Goal: Check status

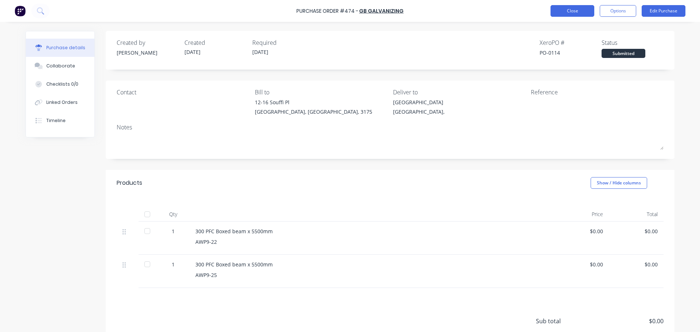
click at [590, 7] on button "Close" at bounding box center [573, 11] width 44 height 12
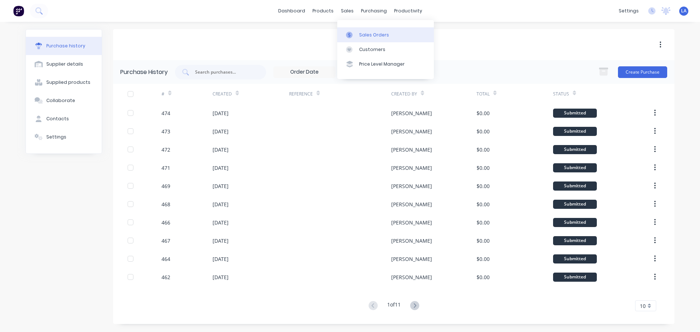
click at [368, 38] on div "Sales Orders" at bounding box center [374, 35] width 30 height 7
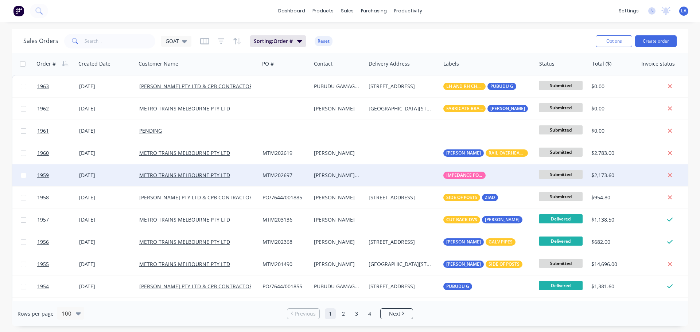
click at [117, 174] on div "[DATE]" at bounding box center [106, 175] width 54 height 7
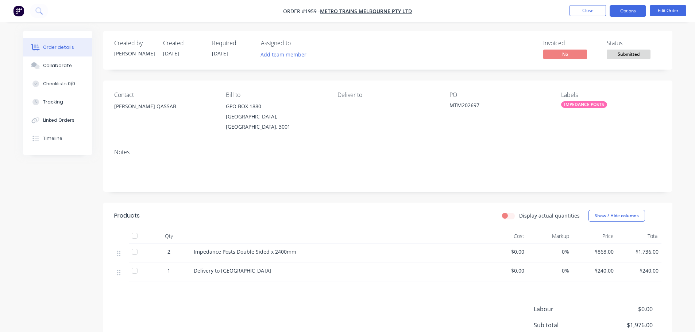
click at [627, 16] on button "Options" at bounding box center [628, 11] width 36 height 12
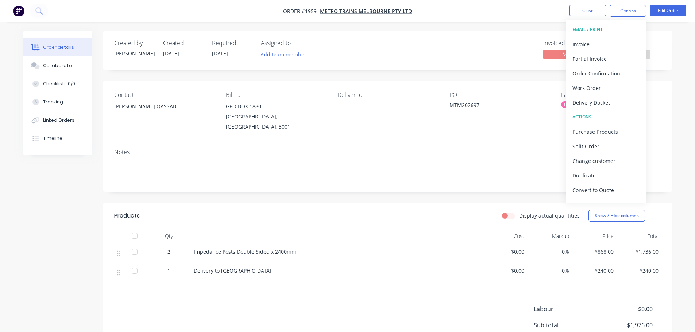
click at [658, 43] on div "Status" at bounding box center [634, 43] width 55 height 7
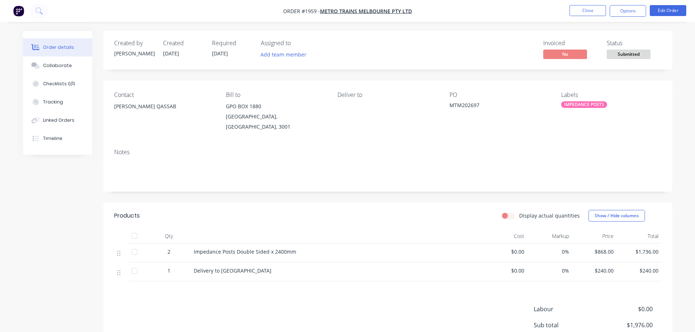
click at [643, 57] on span "Submitted" at bounding box center [629, 54] width 44 height 9
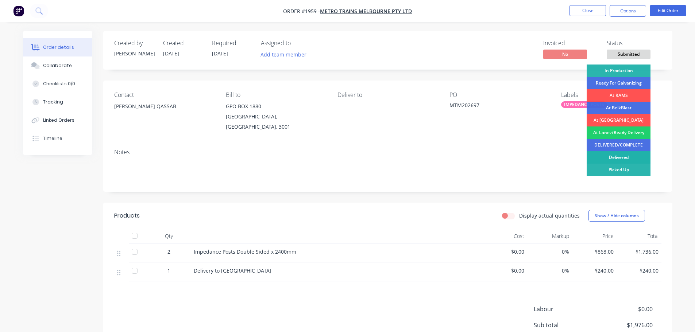
click at [610, 155] on div "Delivered" at bounding box center [619, 157] width 64 height 12
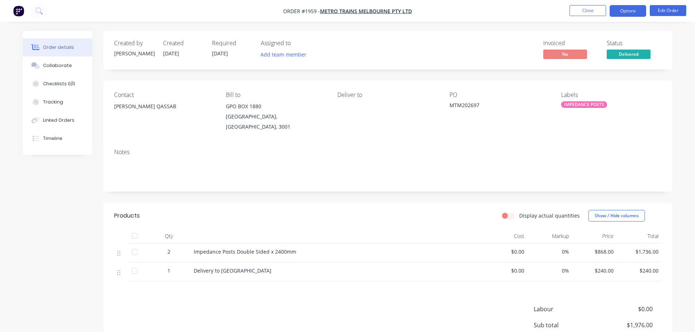
click at [632, 14] on button "Options" at bounding box center [628, 11] width 36 height 12
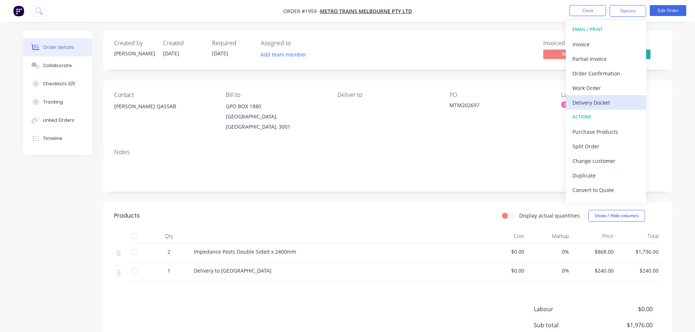
click at [609, 103] on div "Delivery Docket" at bounding box center [605, 102] width 67 height 11
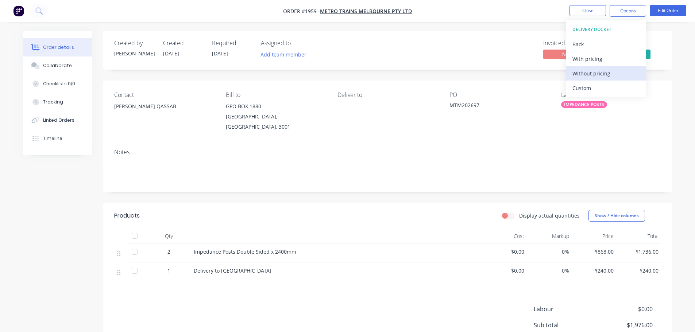
click at [611, 74] on div "Without pricing" at bounding box center [605, 73] width 67 height 11
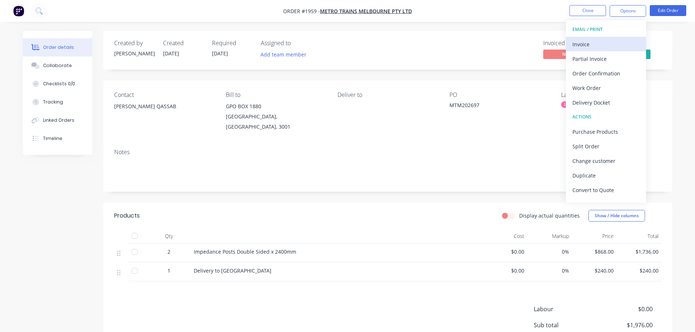
click at [612, 45] on div "Invoice" at bounding box center [605, 44] width 67 height 11
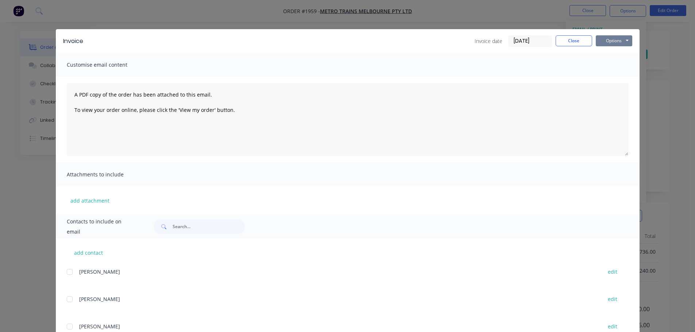
click at [606, 40] on button "Options" at bounding box center [614, 40] width 36 height 11
click at [608, 67] on button "Print" at bounding box center [619, 66] width 47 height 12
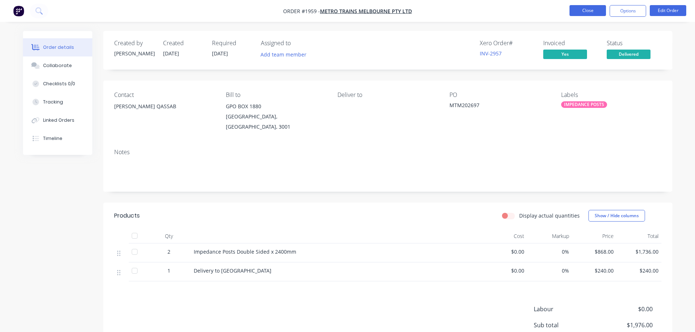
click at [582, 14] on button "Close" at bounding box center [587, 10] width 36 height 11
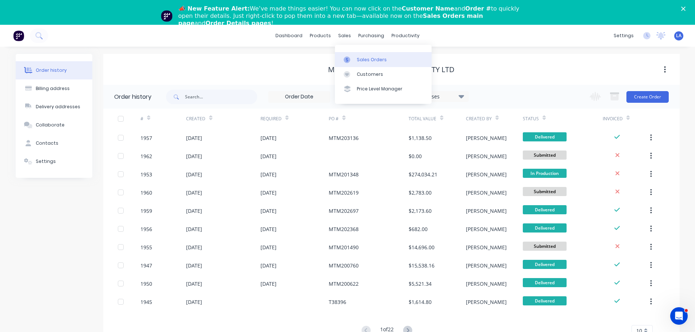
click at [356, 54] on link "Sales Orders" at bounding box center [383, 59] width 97 height 15
